Goal: Ask a question: Seek information or help from site administrators or community

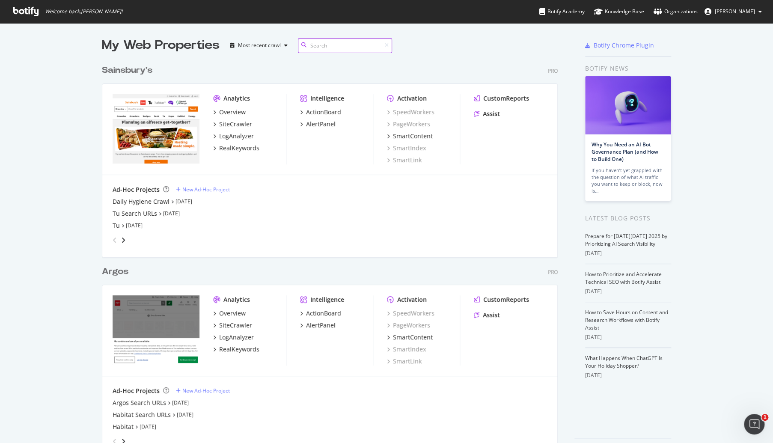
scroll to position [27, 0]
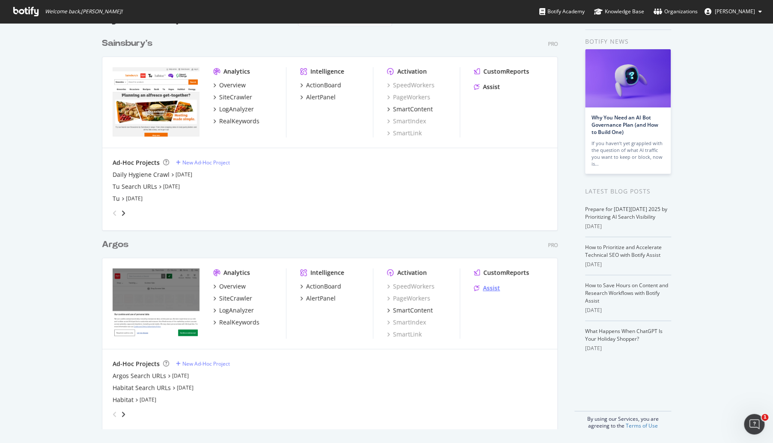
click at [490, 285] on div "Assist" at bounding box center [491, 288] width 17 height 9
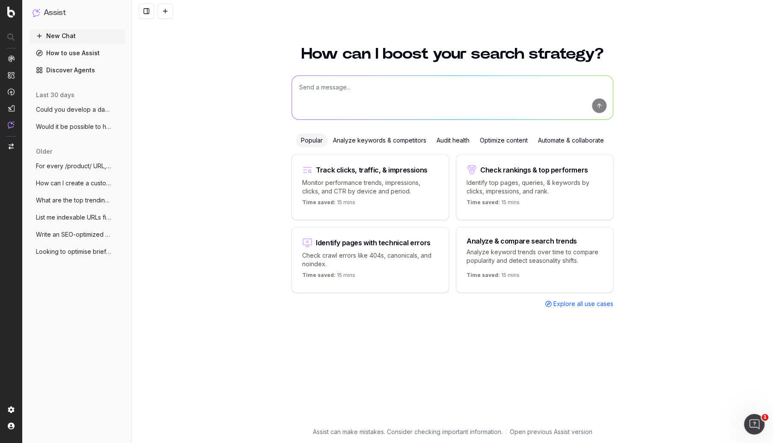
click at [323, 90] on textarea at bounding box center [452, 98] width 321 height 44
paste textarea "https://www.argos.co.uk/features/independent-living https://www.argos.co.uk/fea…"
type textarea "I would like to know which pages on Argos link to the following set of URLs: ht…"
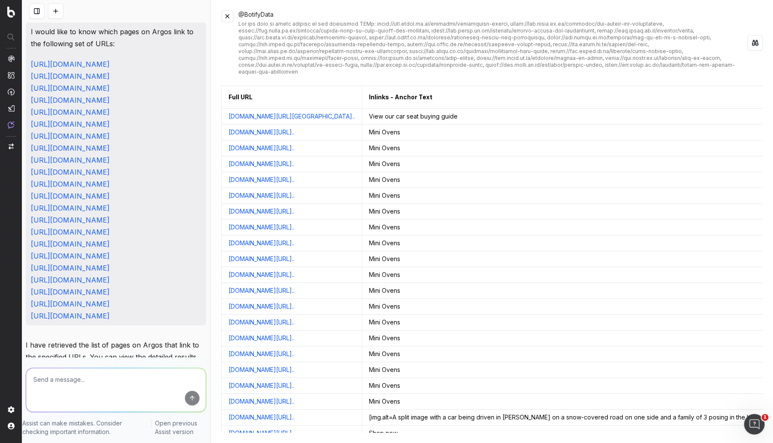
scroll to position [233, 0]
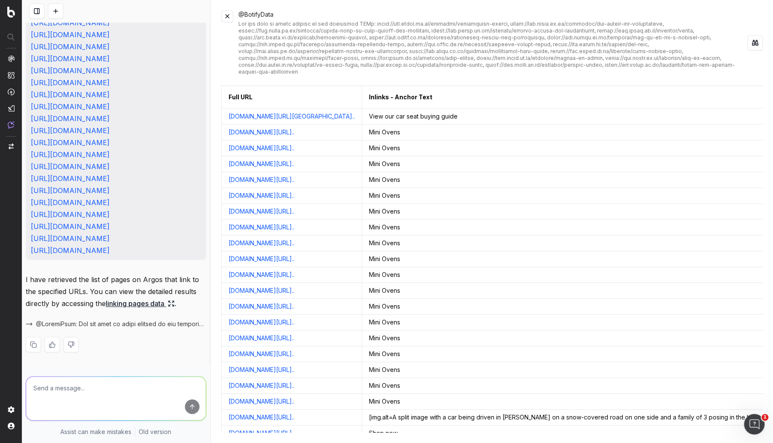
click at [138, 300] on link "linking pages data" at bounding box center [140, 303] width 69 height 12
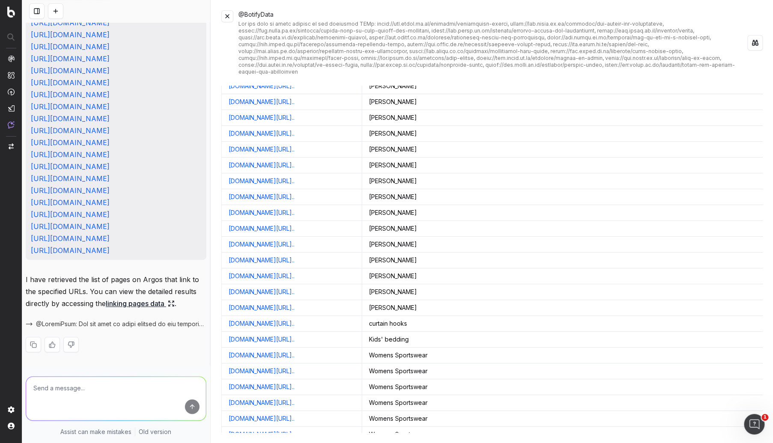
scroll to position [5839, 0]
click at [294, 350] on link "www.argos.co.uk/browse/sports-and-leisure/womens-sportswear/..." at bounding box center [261, 354] width 66 height 9
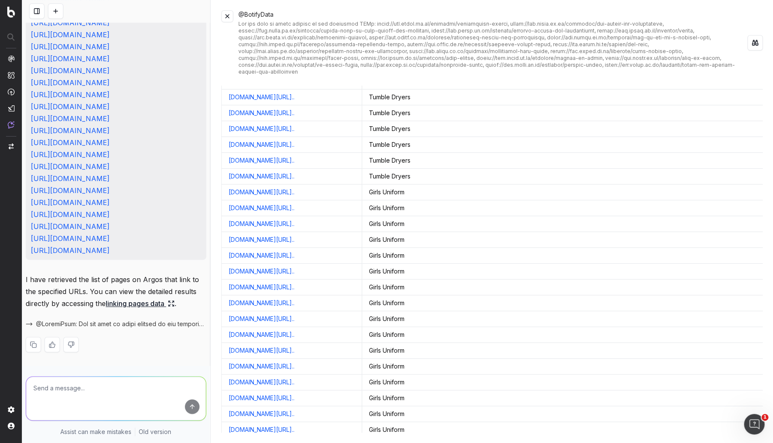
scroll to position [6992, 0]
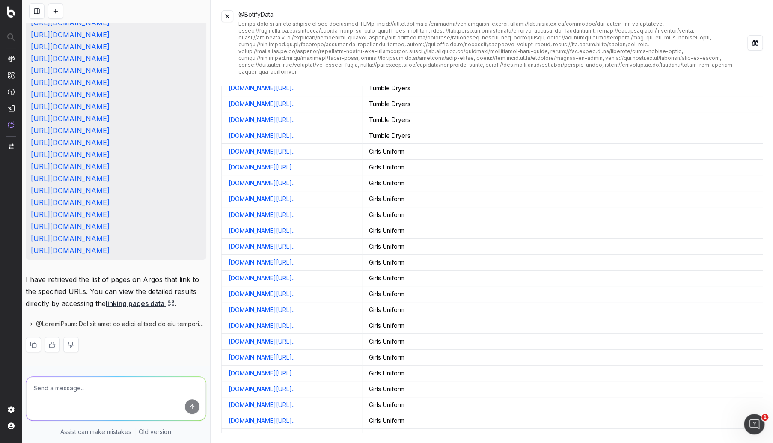
click at [361, 128] on td "www.argos.co.uk/browse/appliances/laundry/tumble-dryers/c:29..." at bounding box center [291, 136] width 140 height 16
click at [294, 131] on link "www.argos.co.uk/browse/appliances/laundry/tumble-dryers/c:29..." at bounding box center [261, 135] width 66 height 9
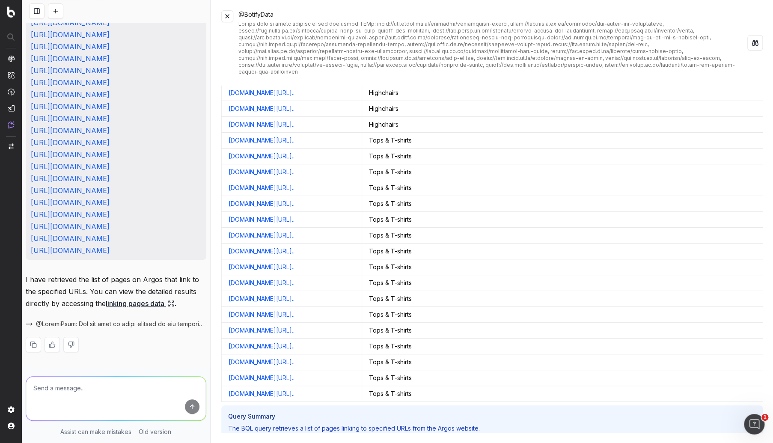
scroll to position [7700, 0]
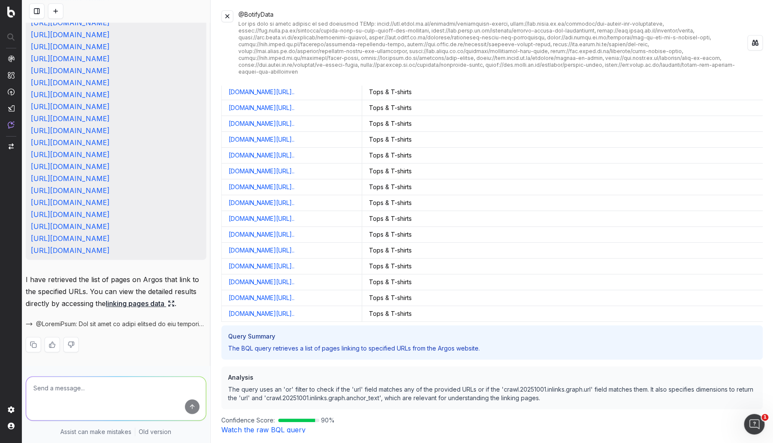
click at [274, 425] on link "Watch the raw BQL query" at bounding box center [263, 429] width 84 height 9
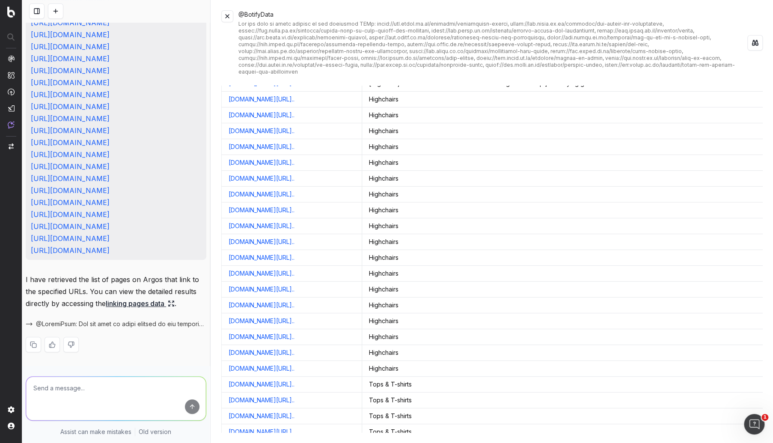
scroll to position [7395, 0]
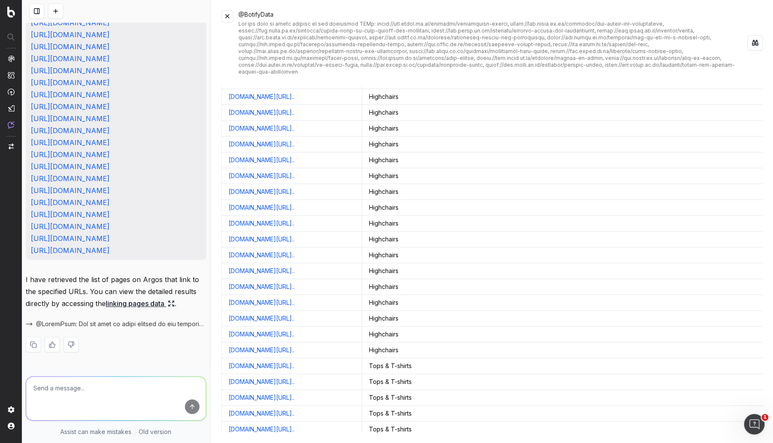
click at [269, 361] on link "www.argos.co.uk/browse/clothing/girls/tops-and-t-shirts/c:69..." at bounding box center [261, 365] width 66 height 9
click at [145, 395] on textarea at bounding box center [116, 398] width 180 height 44
type textarea "Specifically only pages with /browse/ in the URL, and only in the SEO footer co…"
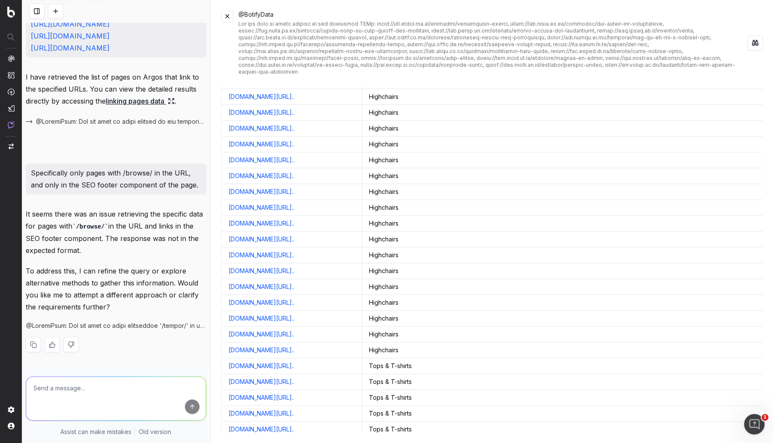
scroll to position [447, 0]
click at [10, 8] on img at bounding box center [11, 11] width 8 height 11
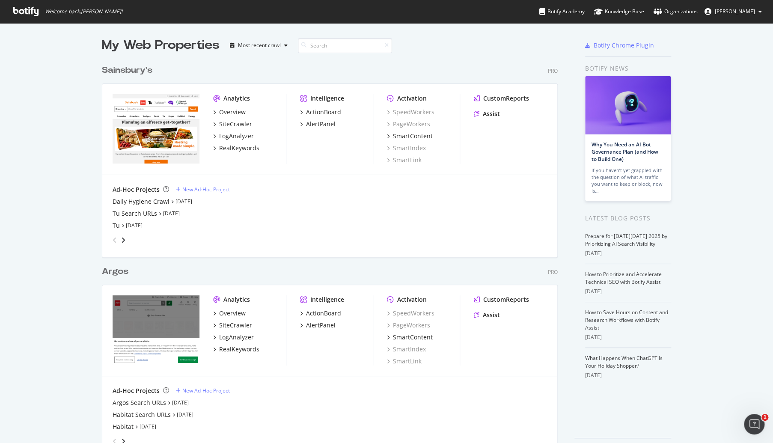
scroll to position [27, 0]
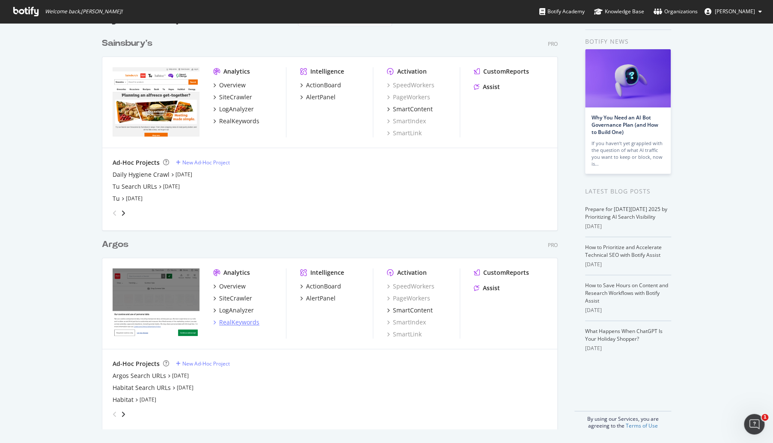
click at [221, 323] on div "RealKeywords" at bounding box center [239, 322] width 40 height 9
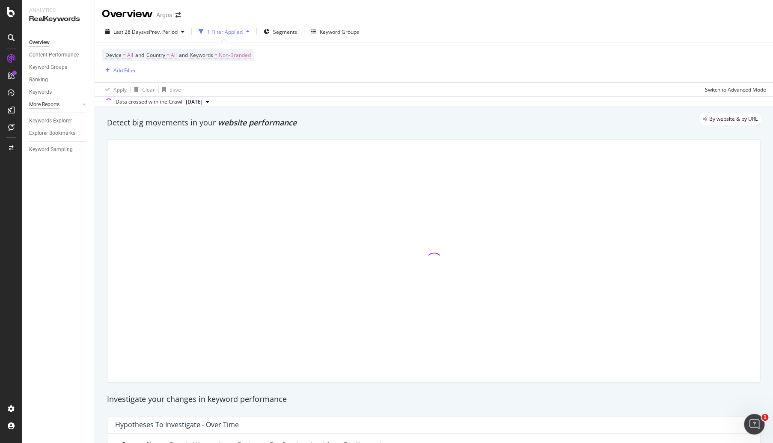
click at [50, 104] on div "More Reports" at bounding box center [44, 104] width 30 height 9
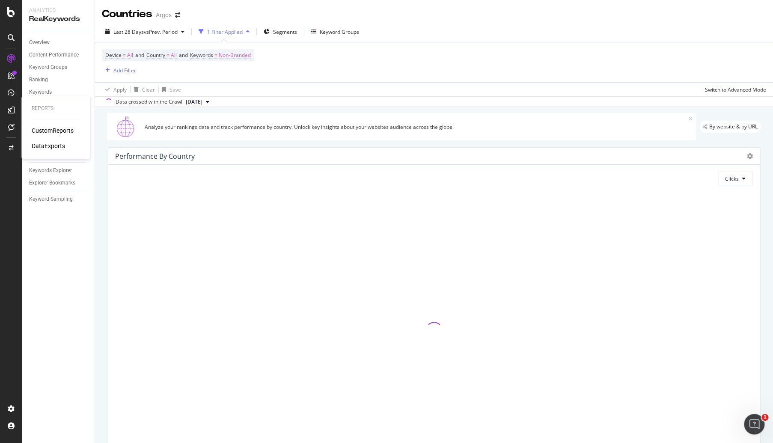
click at [46, 130] on div "CustomReports" at bounding box center [53, 130] width 42 height 9
